Goal: Task Accomplishment & Management: Manage account settings

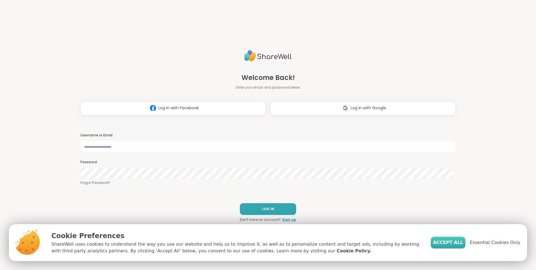
click at [457, 242] on span "Accept All" at bounding box center [448, 242] width 30 height 7
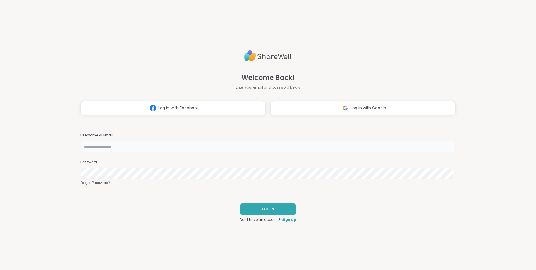
click at [226, 145] on input "text" at bounding box center [267, 146] width 375 height 11
type input "**********"
click at [265, 209] on span "LOG IN" at bounding box center [268, 208] width 12 height 5
